Goal: Task Accomplishment & Management: Manage account settings

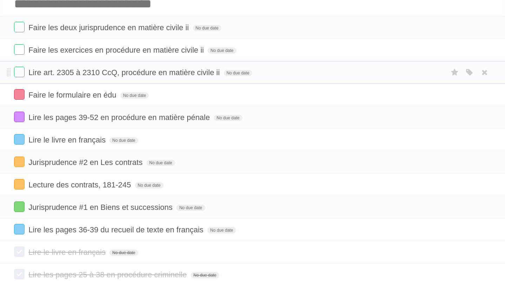
scroll to position [39, 0]
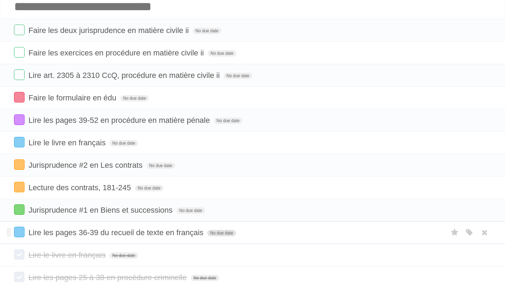
click at [211, 236] on span "No due date" at bounding box center [221, 233] width 28 height 6
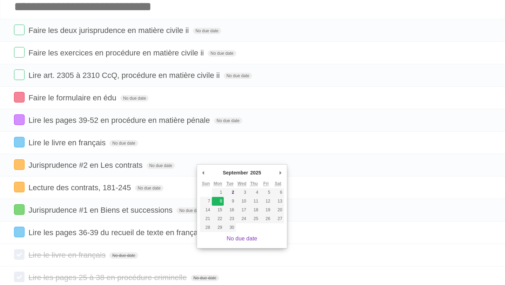
type span "[DATE]"
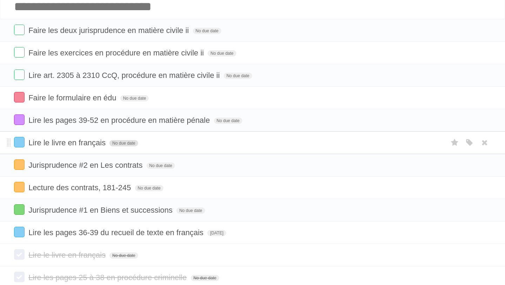
click at [110, 146] on span "No due date" at bounding box center [123, 143] width 28 height 6
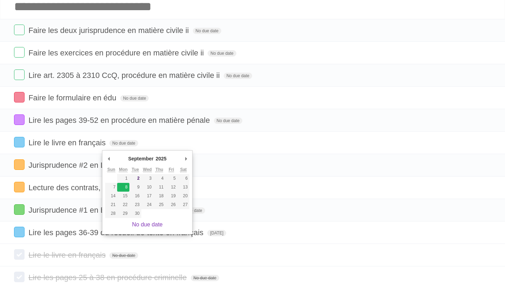
type span "[DATE]"
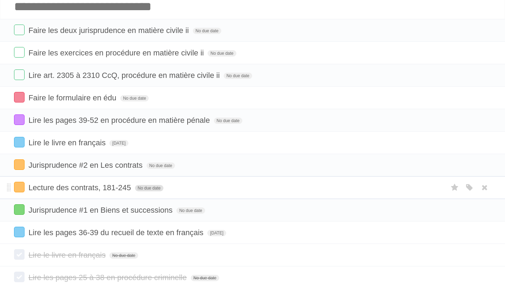
click at [144, 191] on span "No due date" at bounding box center [149, 188] width 28 height 6
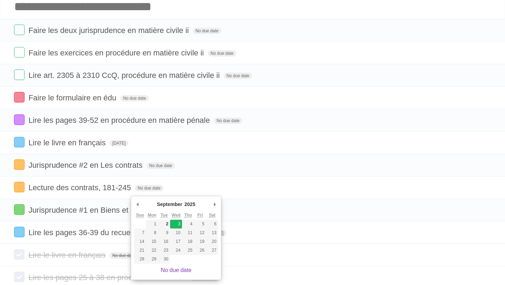
type span "[DATE]"
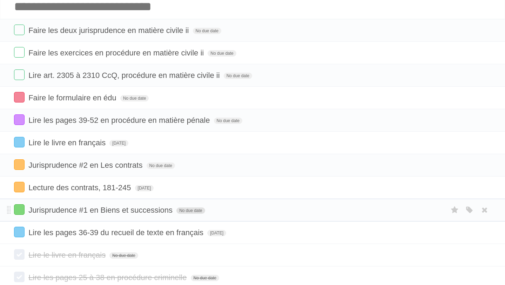
click at [177, 213] on span "No due date" at bounding box center [190, 210] width 28 height 6
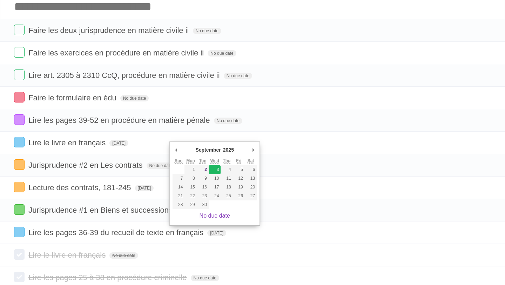
type span "[DATE]"
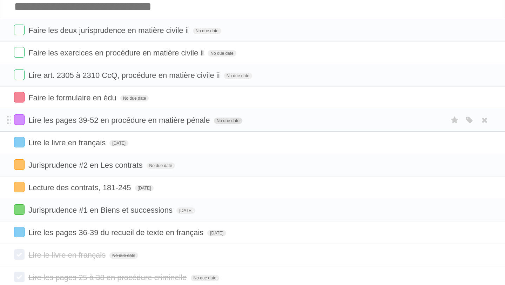
click at [223, 124] on span "No due date" at bounding box center [228, 120] width 28 height 6
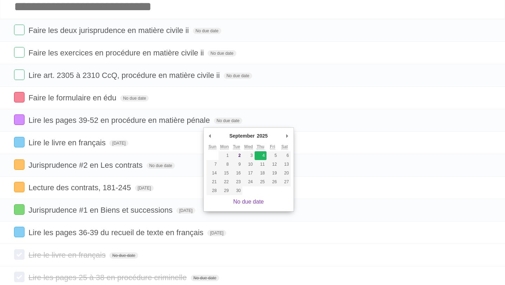
type span "[DATE]"
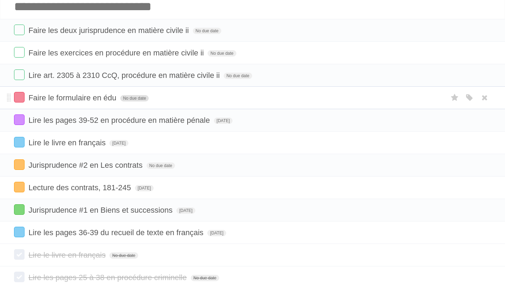
click at [130, 101] on span "No due date" at bounding box center [134, 98] width 28 height 6
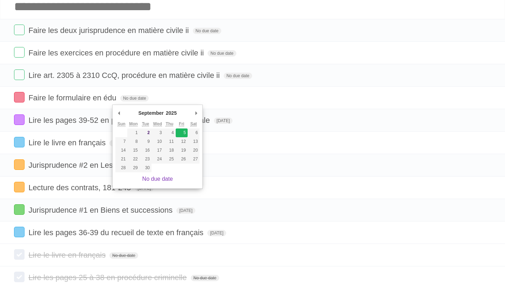
type span "[DATE]"
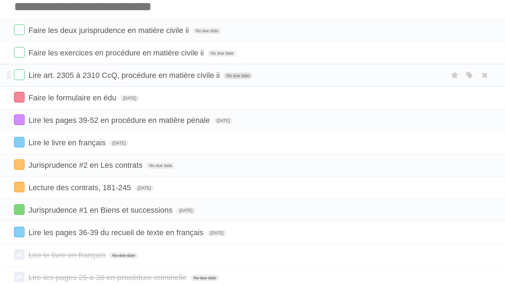
click at [224, 79] on span "No due date" at bounding box center [238, 76] width 28 height 6
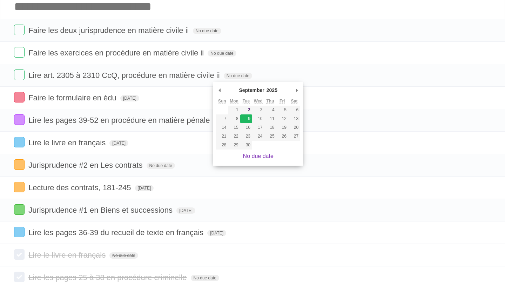
type span "[DATE]"
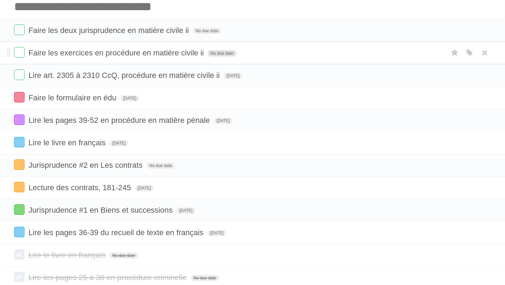
click at [210, 56] on span "No due date" at bounding box center [221, 53] width 28 height 6
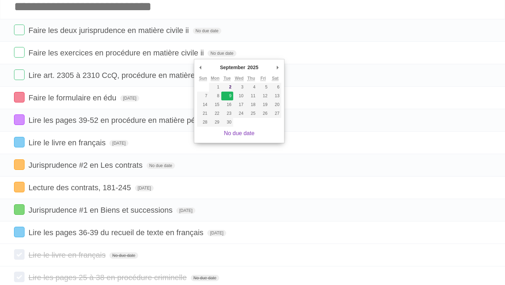
type span "[DATE]"
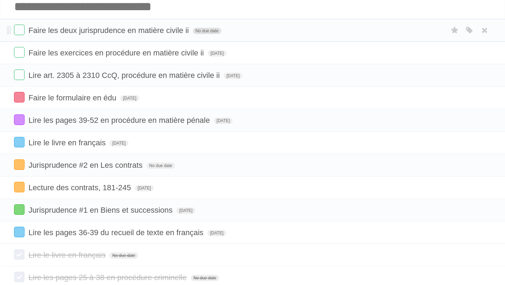
click at [197, 33] on span "No due date" at bounding box center [207, 31] width 28 height 6
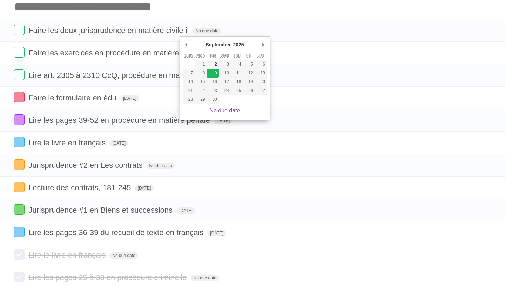
type span "[DATE]"
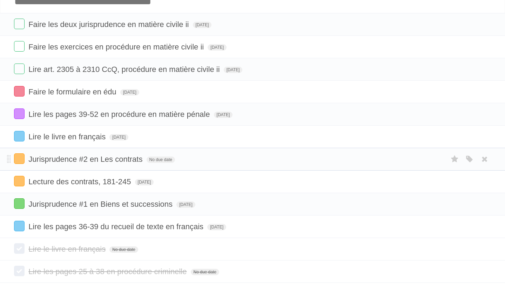
scroll to position [48, 0]
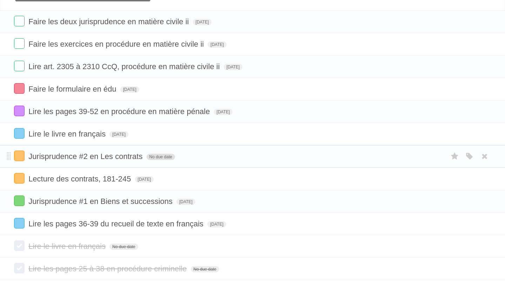
click at [151, 160] on span "No due date" at bounding box center [160, 156] width 28 height 6
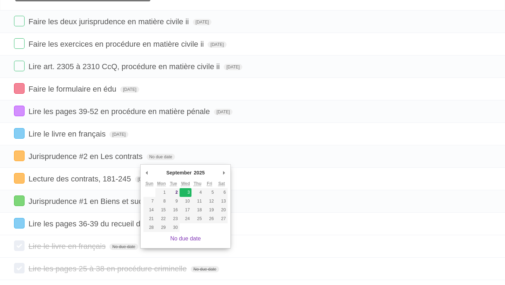
type span "[DATE]"
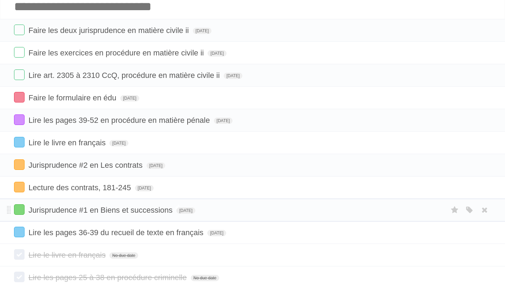
scroll to position [43, 0]
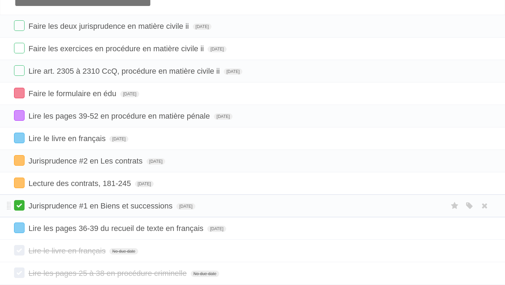
click at [22, 210] on label at bounding box center [19, 205] width 11 height 11
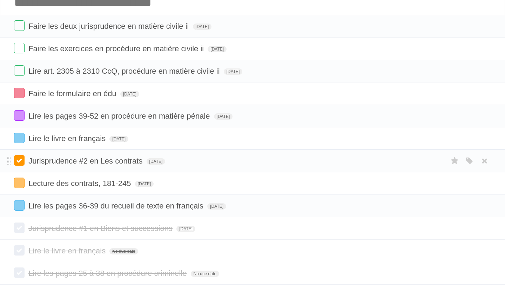
click at [20, 165] on label at bounding box center [19, 160] width 11 height 11
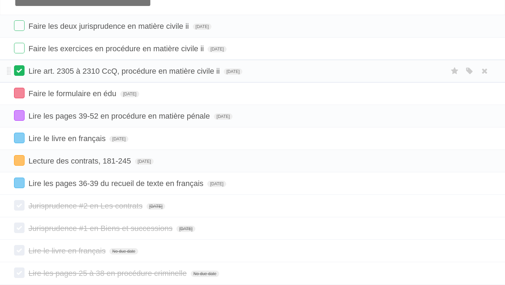
click at [17, 74] on label at bounding box center [19, 70] width 11 height 11
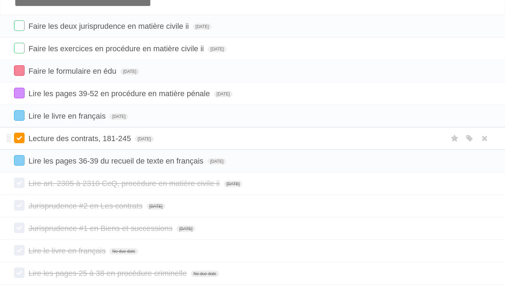
click at [21, 142] on label at bounding box center [19, 137] width 11 height 11
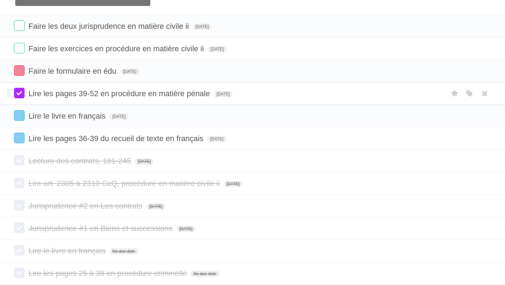
click at [19, 97] on label at bounding box center [19, 93] width 11 height 11
